Goal: Check status: Check status

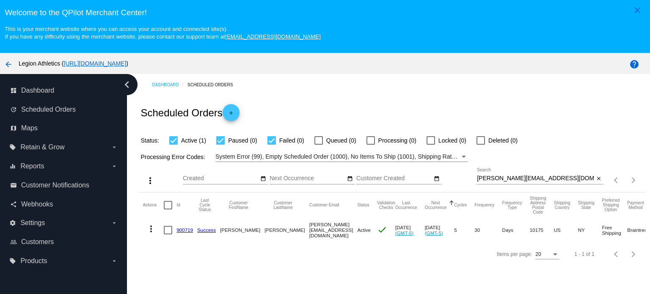
click at [526, 179] on input "michael.dimaggio22@gmail.com" at bounding box center [535, 178] width 117 height 7
paste input "dennismyers3"
type input "dennismyers3@gmail.com"
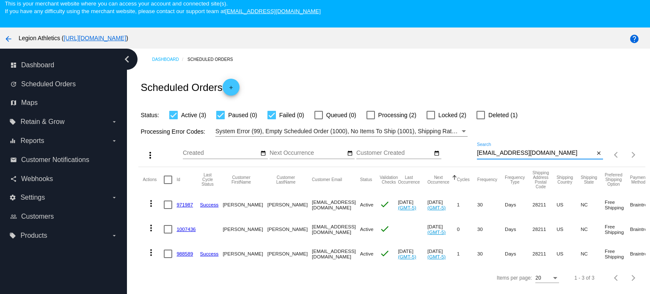
scroll to position [11, 0]
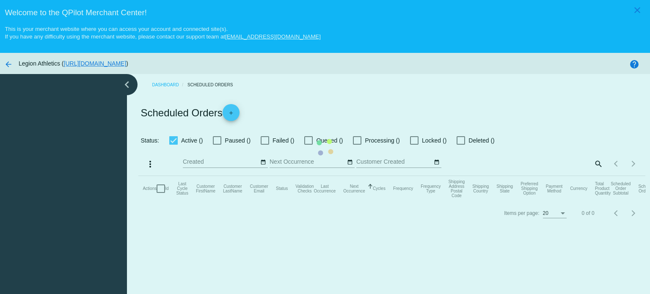
checkbox input "true"
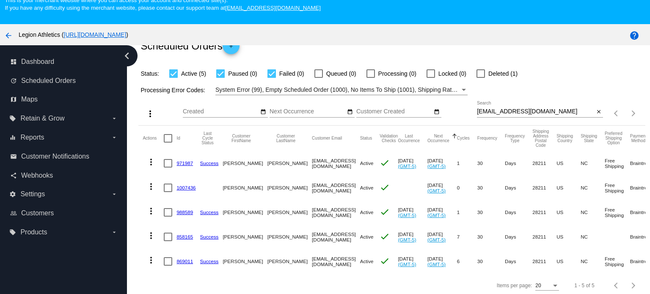
scroll to position [42, 0]
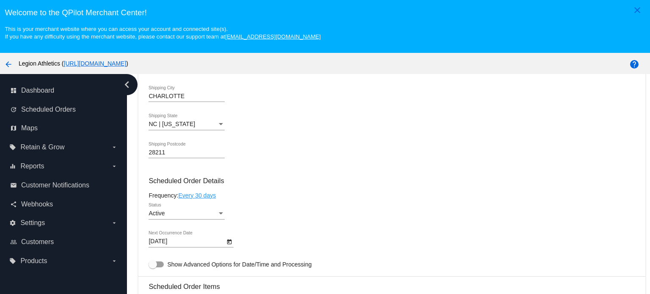
scroll to position [508, 0]
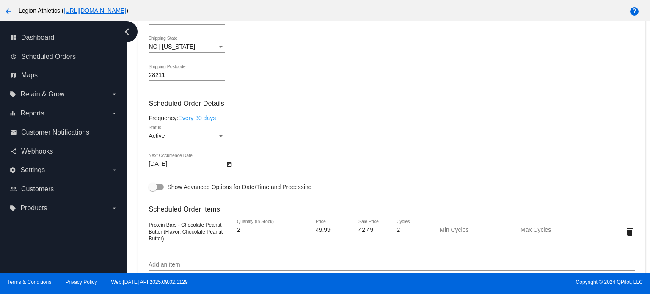
scroll to position [465, 0]
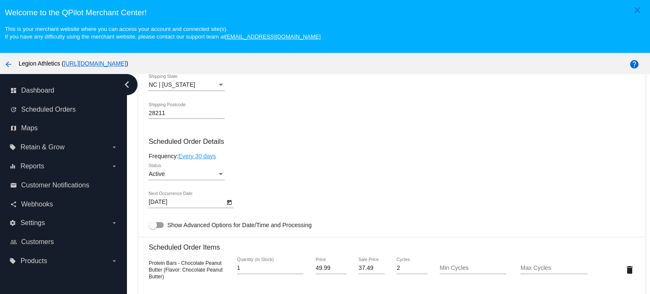
scroll to position [550, 0]
